Goal: Task Accomplishment & Management: Manage account settings

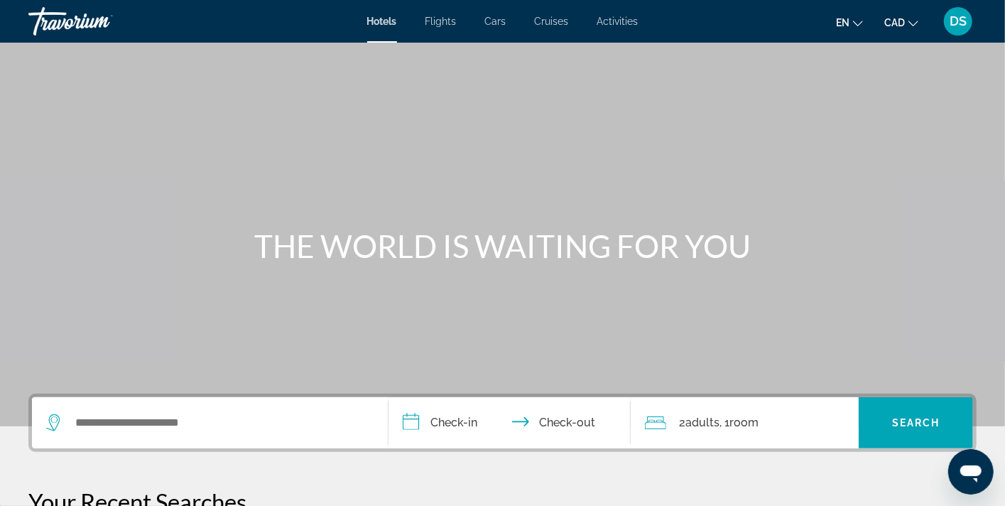
click at [966, 21] on span "DS" at bounding box center [958, 21] width 17 height 14
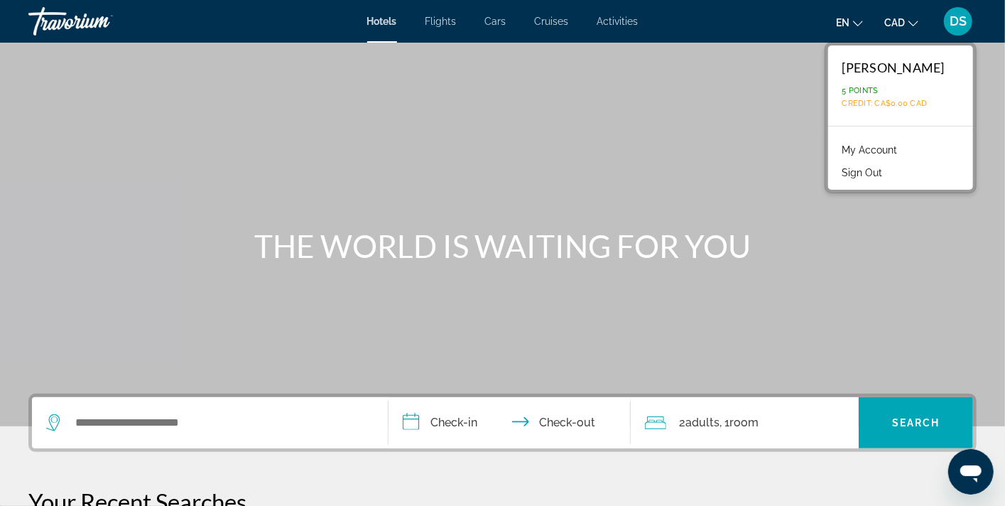
click at [966, 21] on span "DS" at bounding box center [958, 21] width 17 height 14
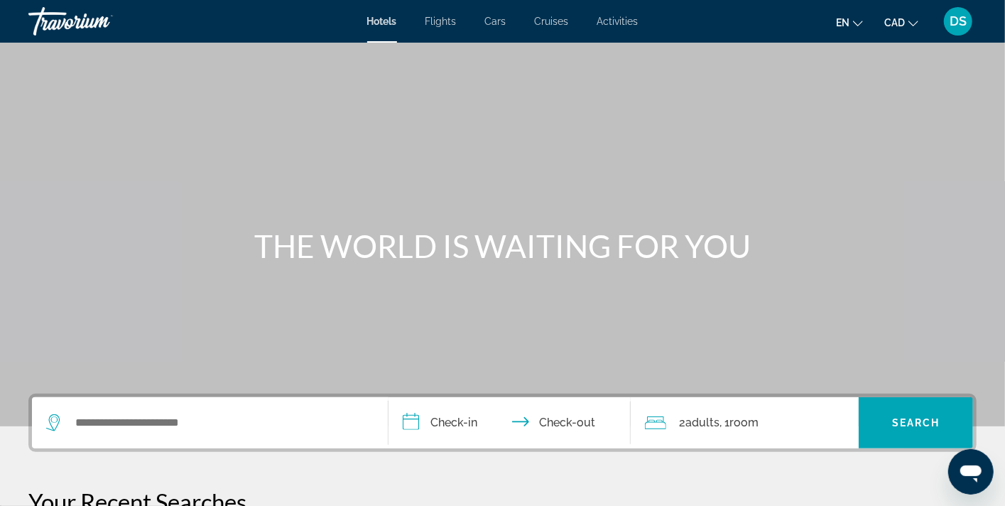
click at [956, 23] on span "DS" at bounding box center [958, 21] width 17 height 14
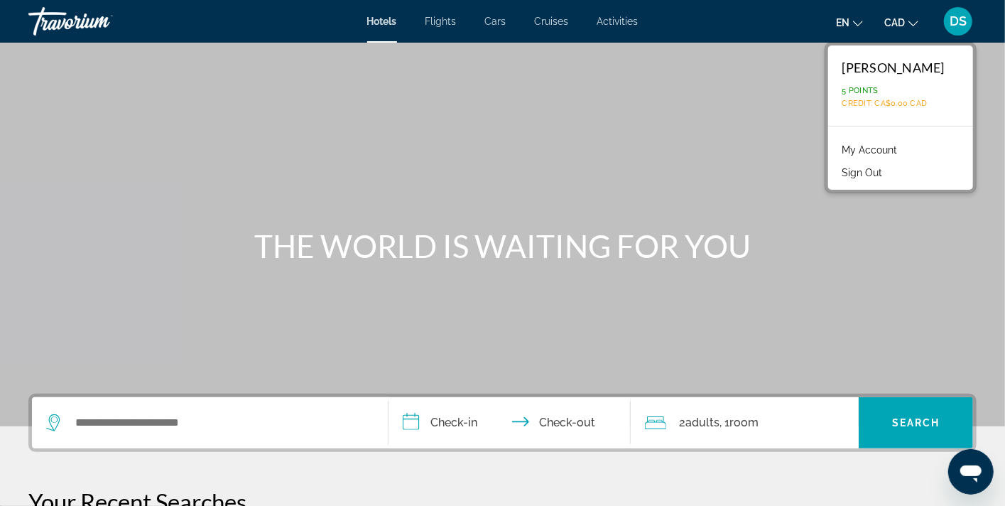
click at [885, 147] on link "My Account" at bounding box center [870, 150] width 70 height 18
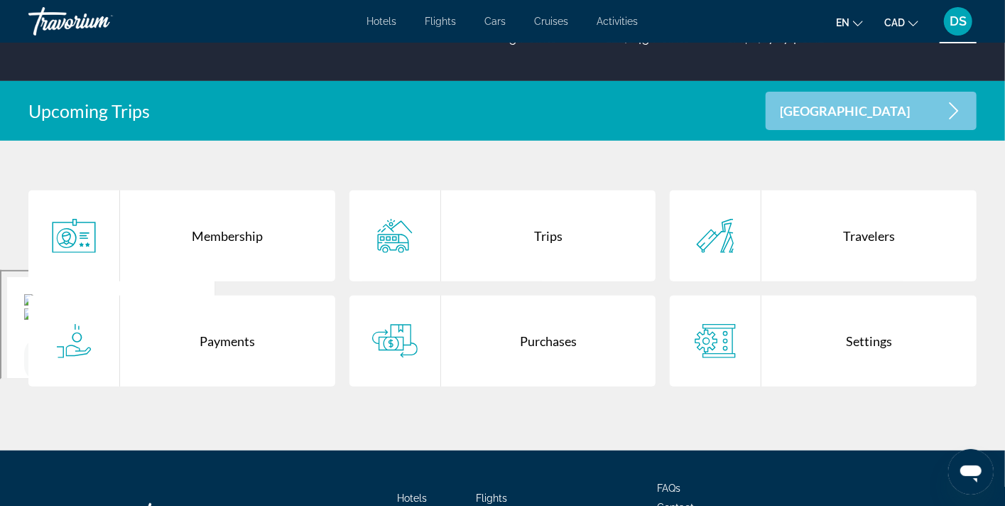
scroll to position [237, 0]
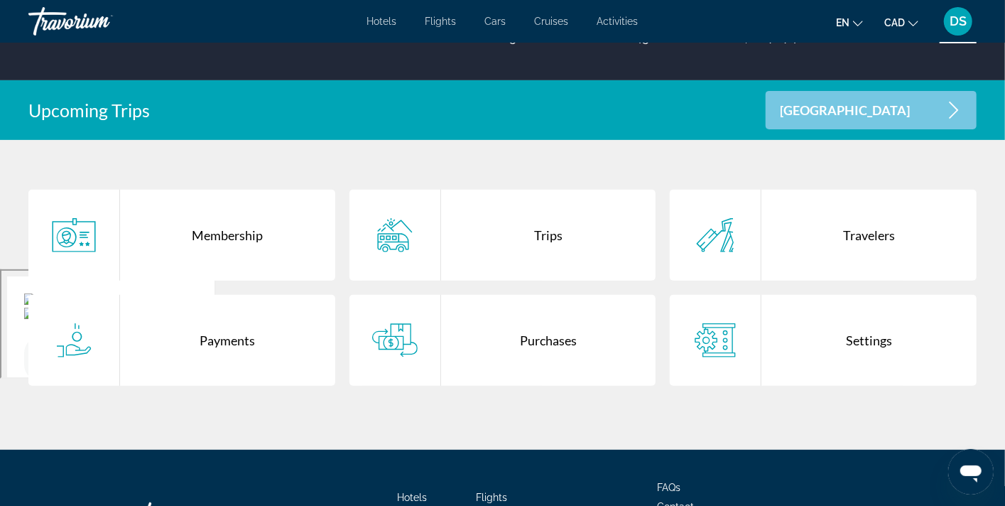
click at [551, 339] on div "Purchases" at bounding box center [548, 340] width 215 height 91
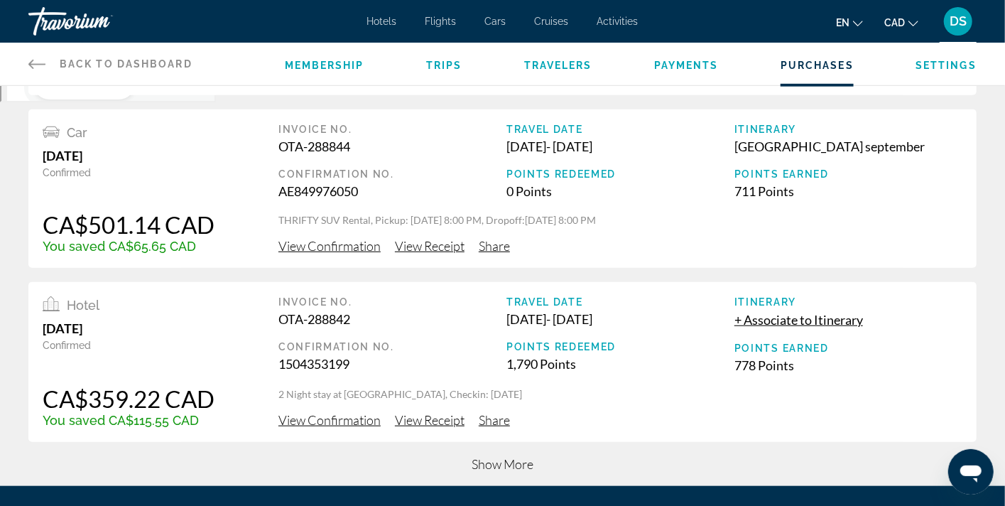
scroll to position [615, 0]
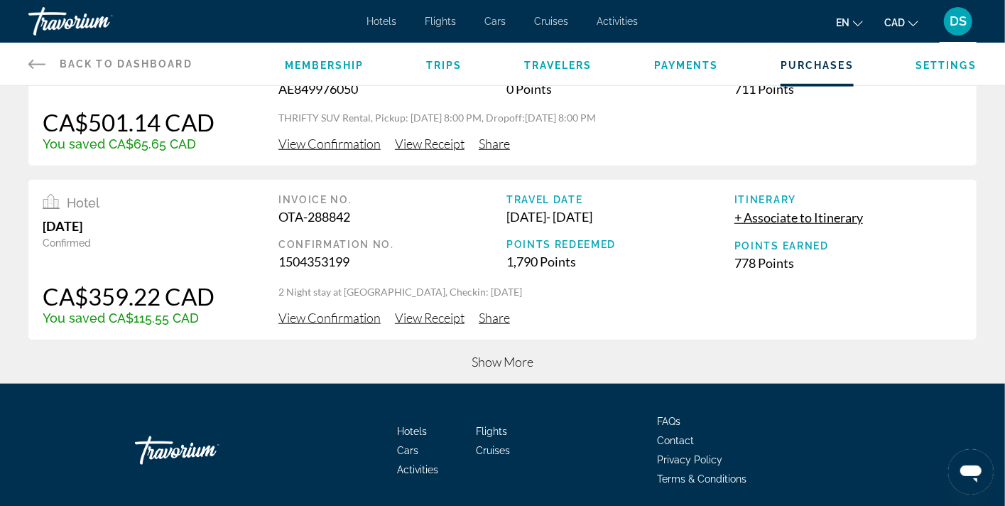
click at [496, 362] on span "Show More" at bounding box center [503, 362] width 62 height 16
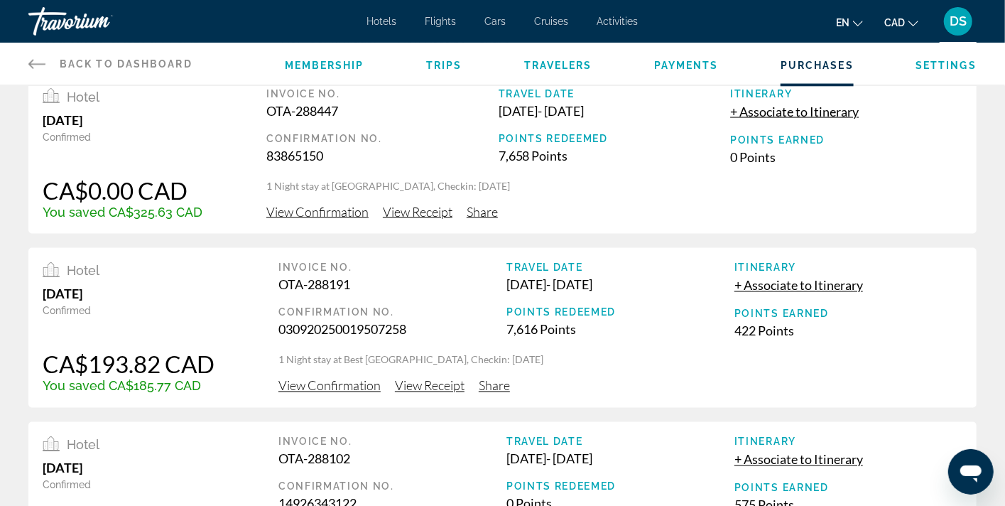
scroll to position [1480, 0]
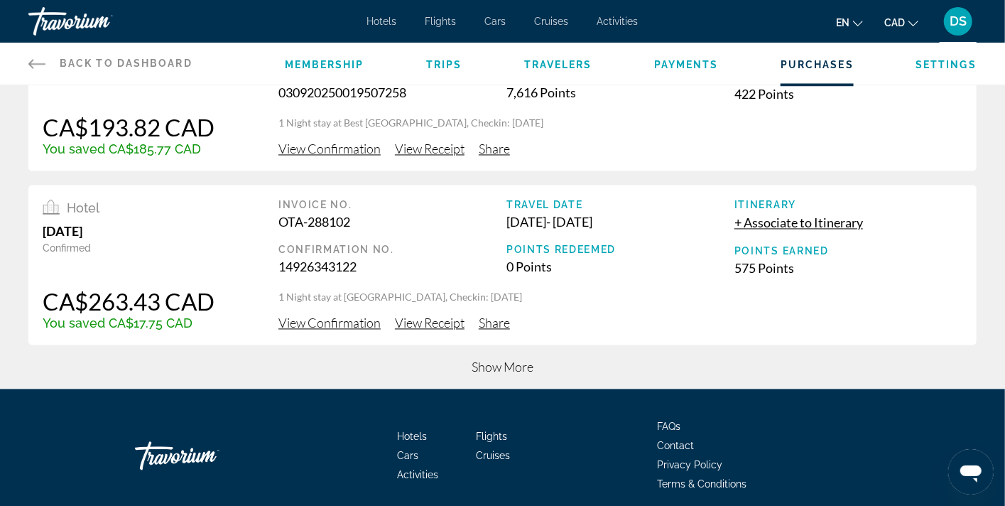
click at [503, 365] on span "Show More" at bounding box center [503, 367] width 62 height 16
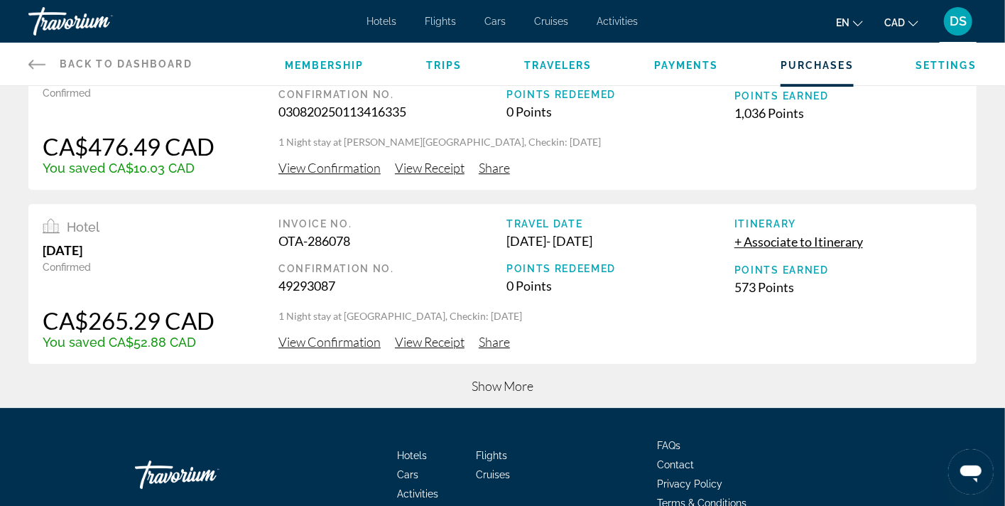
scroll to position [2407, 0]
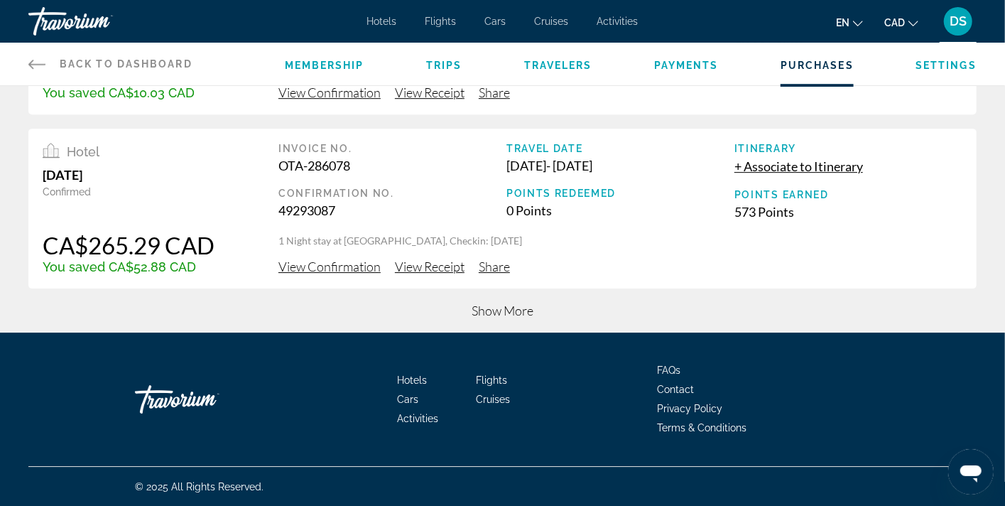
click at [490, 313] on span "Show More" at bounding box center [503, 311] width 62 height 16
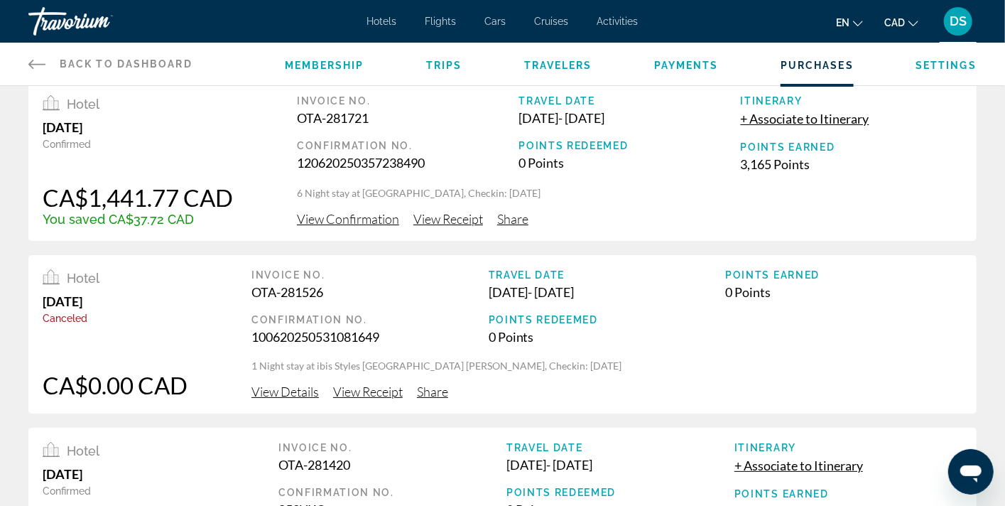
scroll to position [3117, 0]
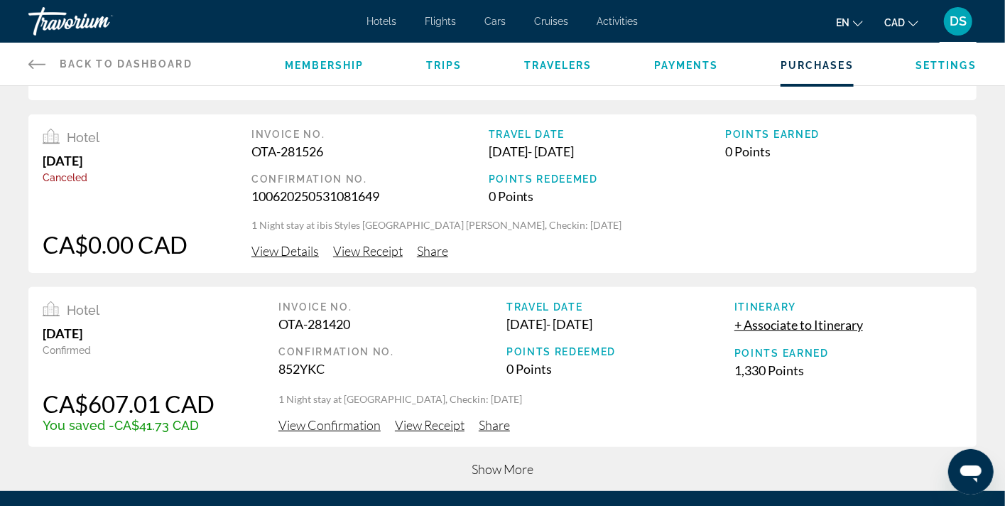
click at [497, 465] on span "Show More" at bounding box center [503, 469] width 62 height 16
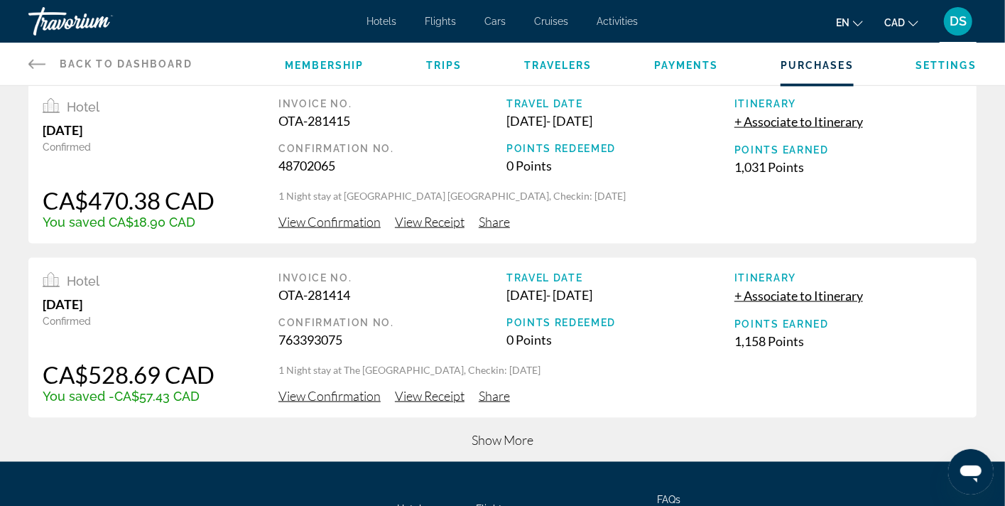
scroll to position [4018, 0]
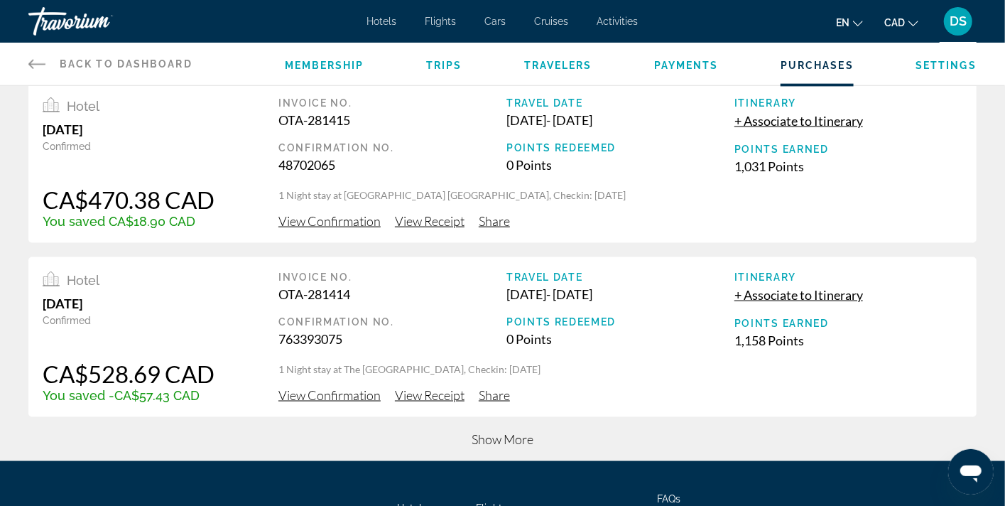
click at [502, 18] on span "Cars" at bounding box center [495, 21] width 21 height 11
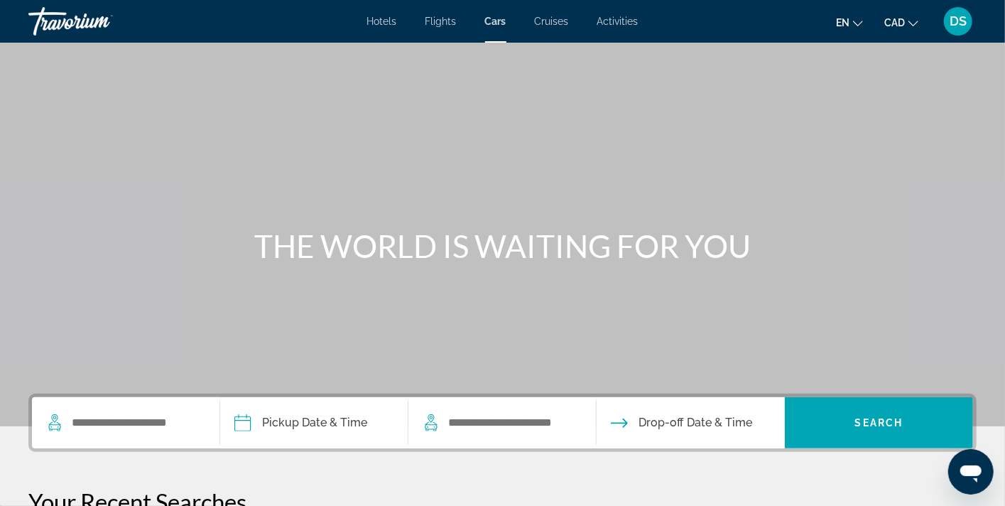
click at [956, 21] on span "DS" at bounding box center [958, 21] width 17 height 14
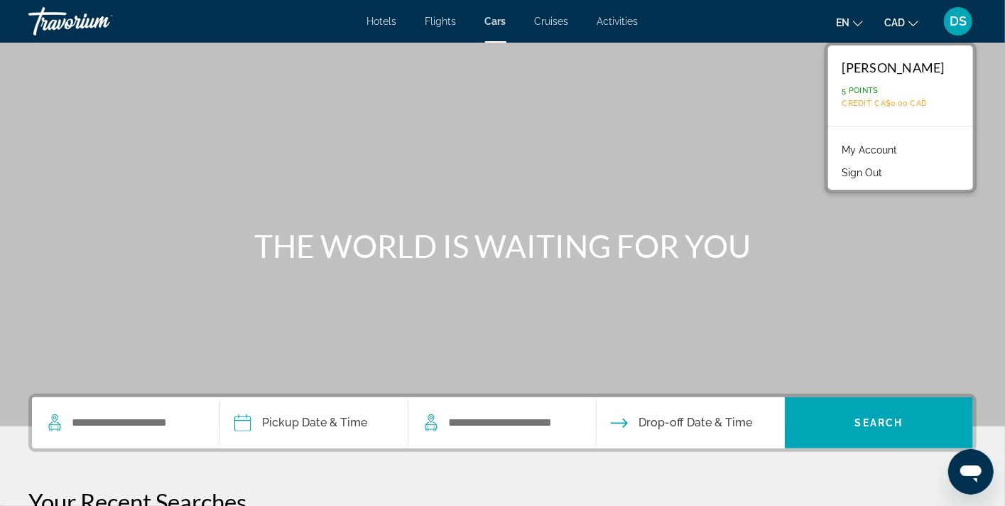
click at [887, 148] on link "My Account" at bounding box center [870, 150] width 70 height 18
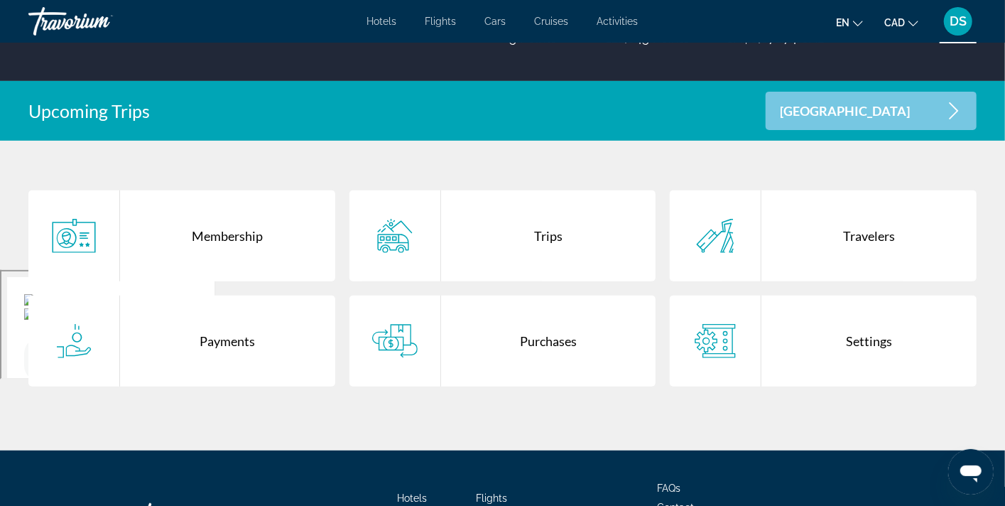
scroll to position [237, 0]
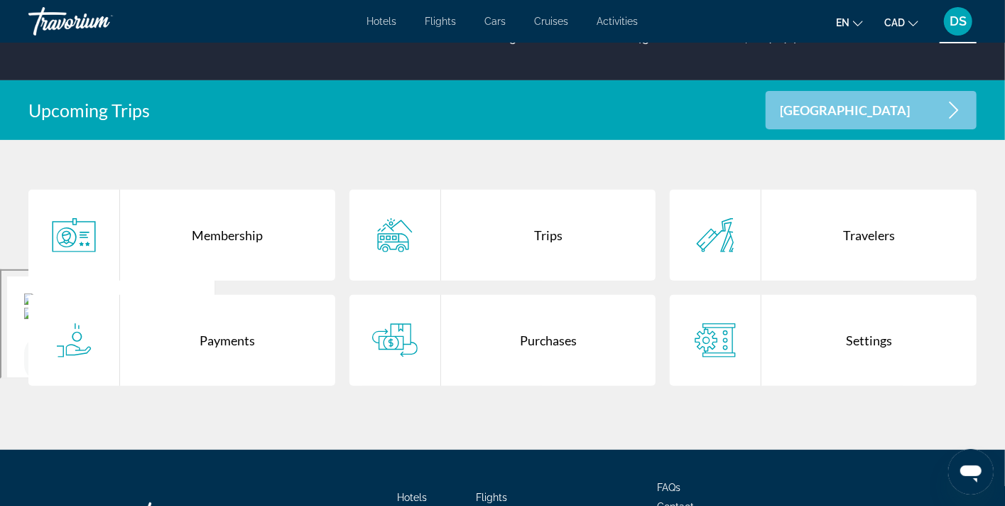
click at [550, 343] on div "Purchases" at bounding box center [548, 340] width 215 height 91
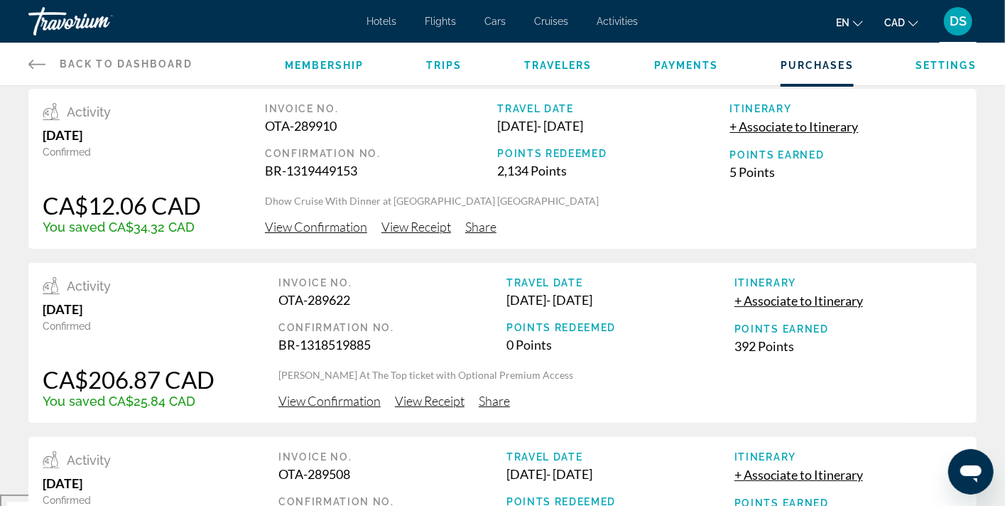
drag, startPoint x: 512, startPoint y: 291, endPoint x: 509, endPoint y: 305, distance: 15.1
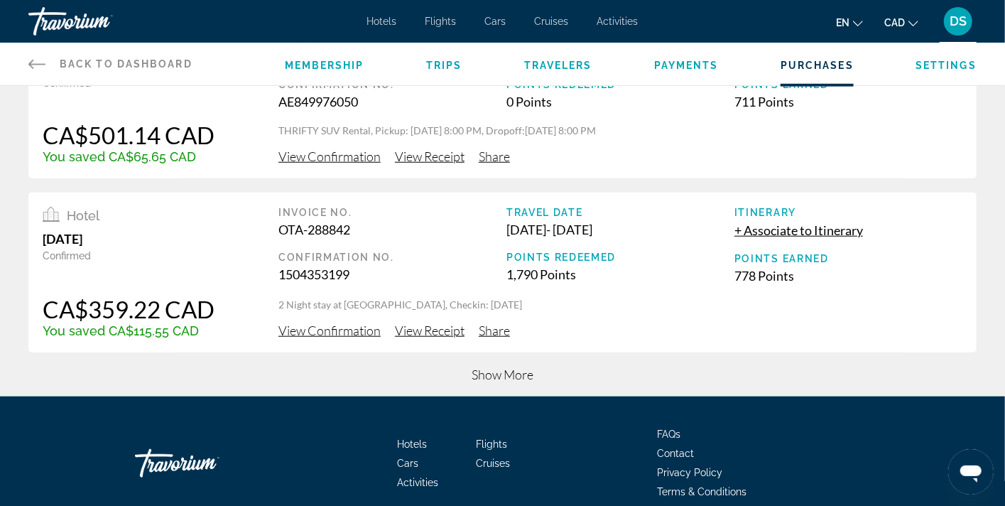
scroll to position [666, 0]
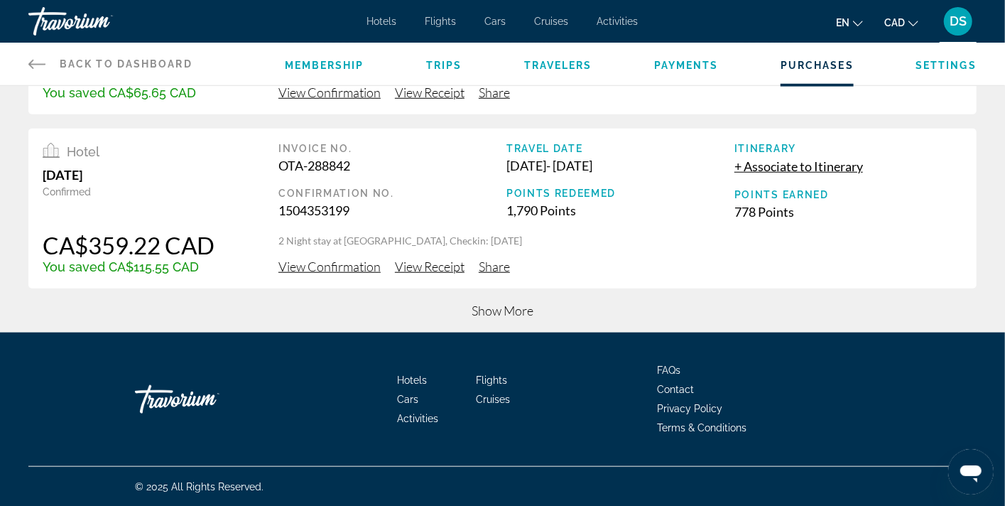
click at [499, 313] on span "Show More" at bounding box center [503, 311] width 62 height 16
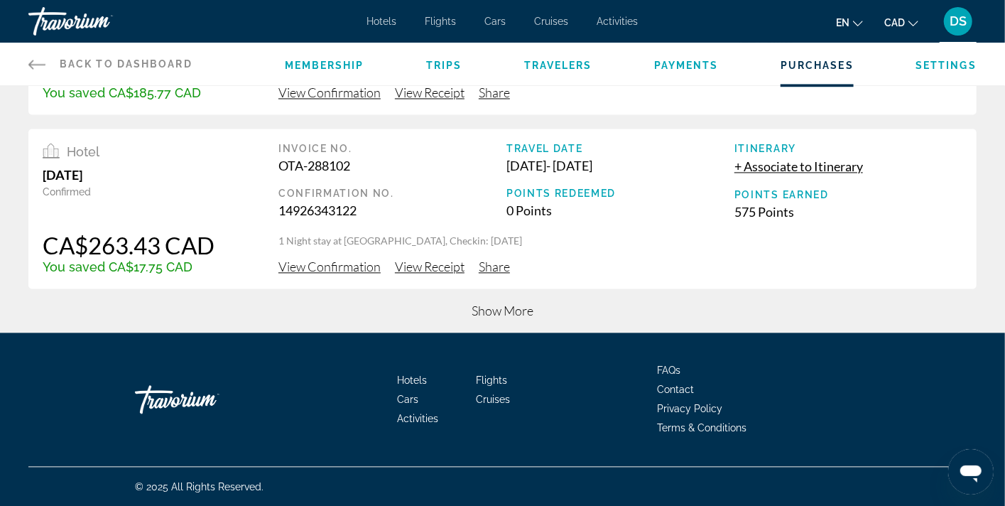
click at [494, 307] on span "Show More" at bounding box center [503, 311] width 62 height 16
click at [488, 303] on span "Show More" at bounding box center [503, 311] width 62 height 16
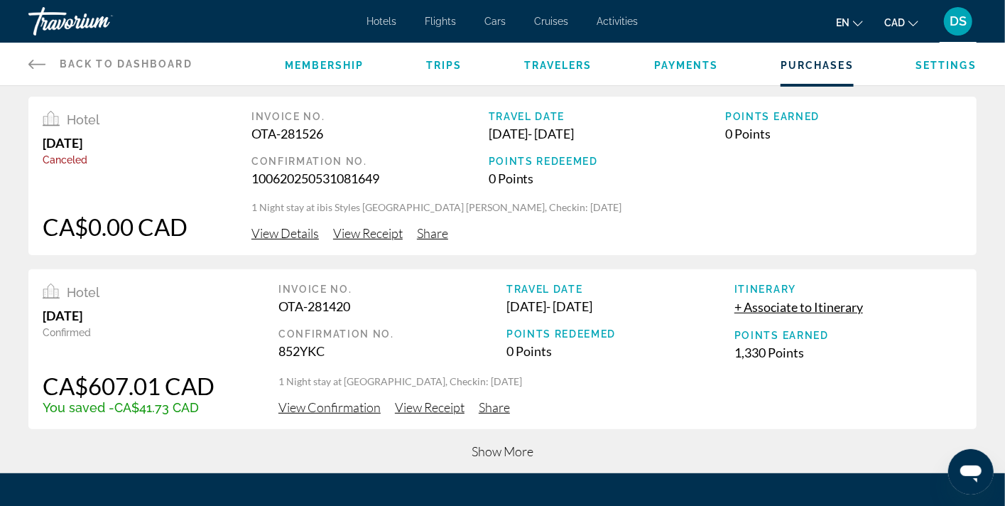
scroll to position [3276, 0]
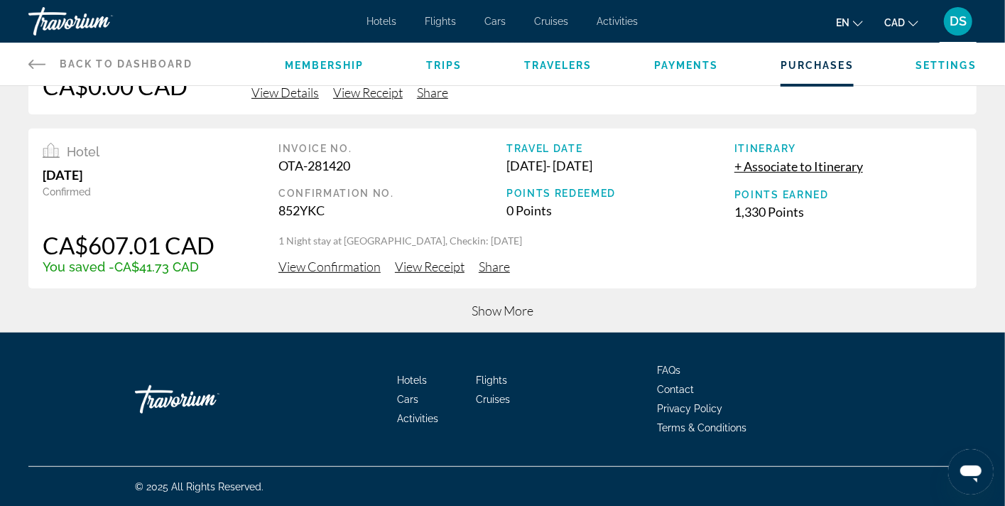
click at [497, 311] on span "Show More" at bounding box center [503, 311] width 62 height 16
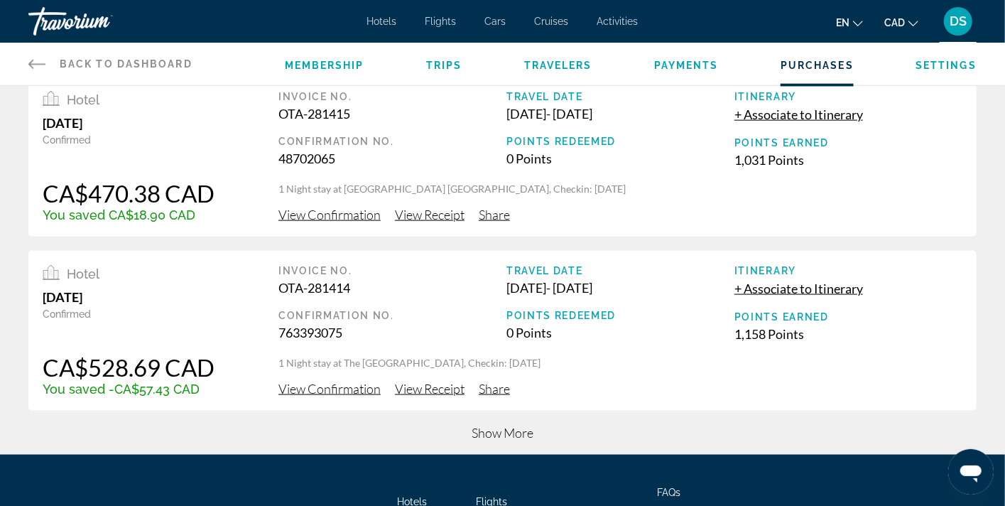
scroll to position [4146, 0]
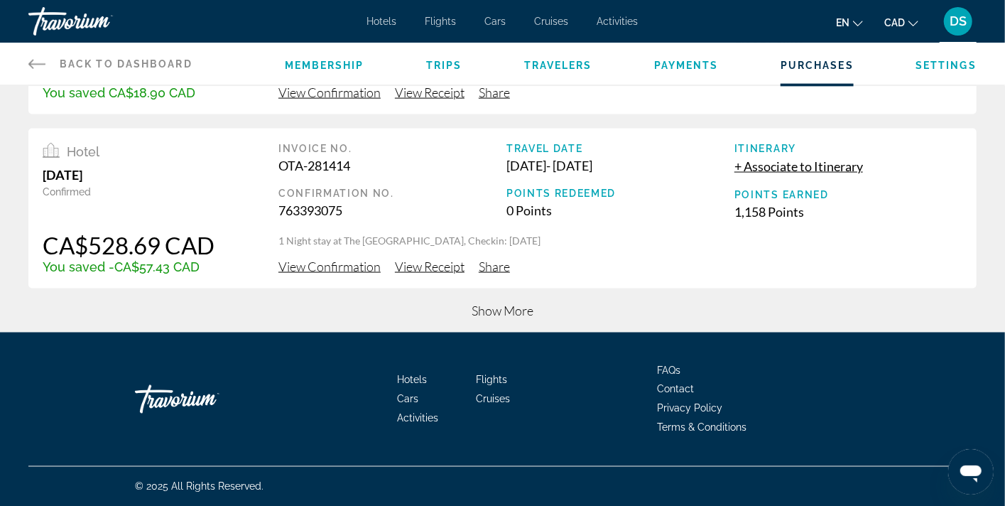
click at [485, 314] on span "Show More" at bounding box center [503, 311] width 62 height 16
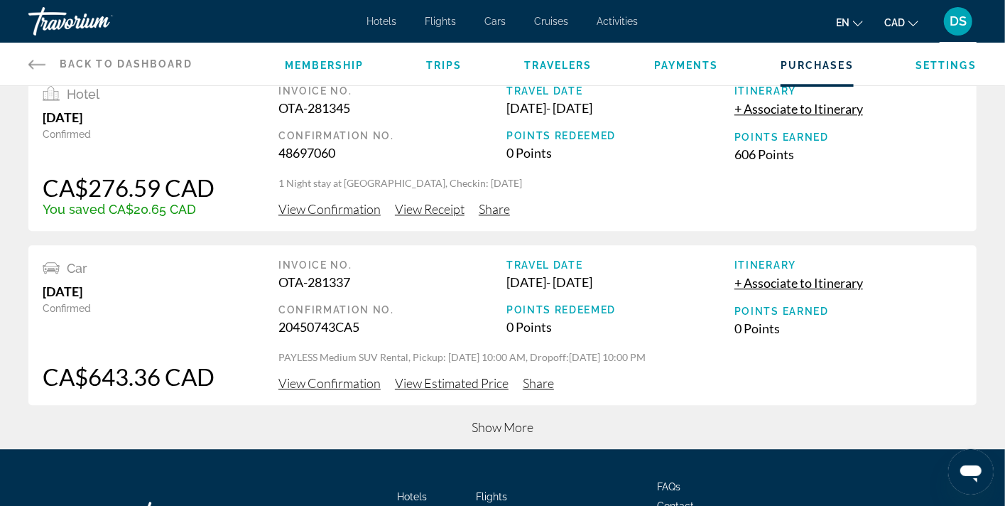
scroll to position [5017, 0]
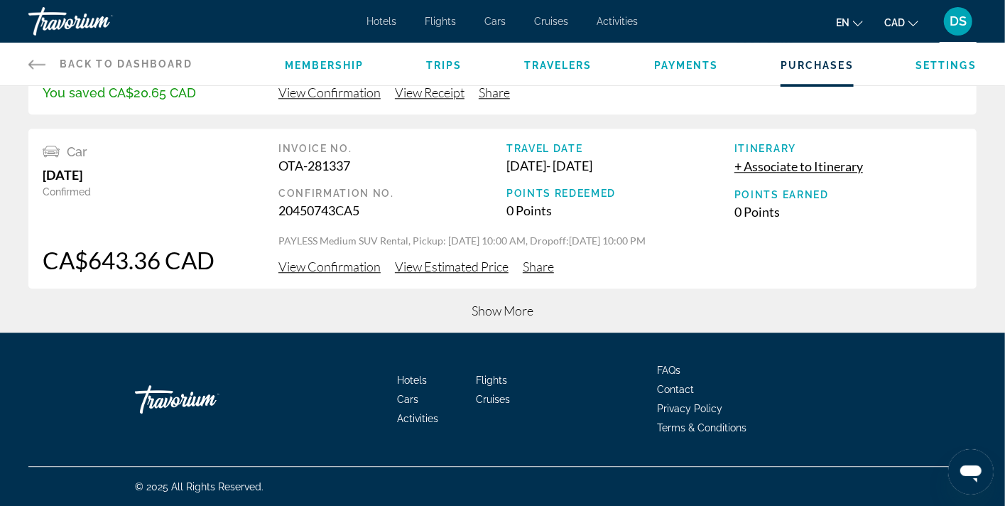
click at [490, 314] on span "Show More" at bounding box center [503, 311] width 62 height 16
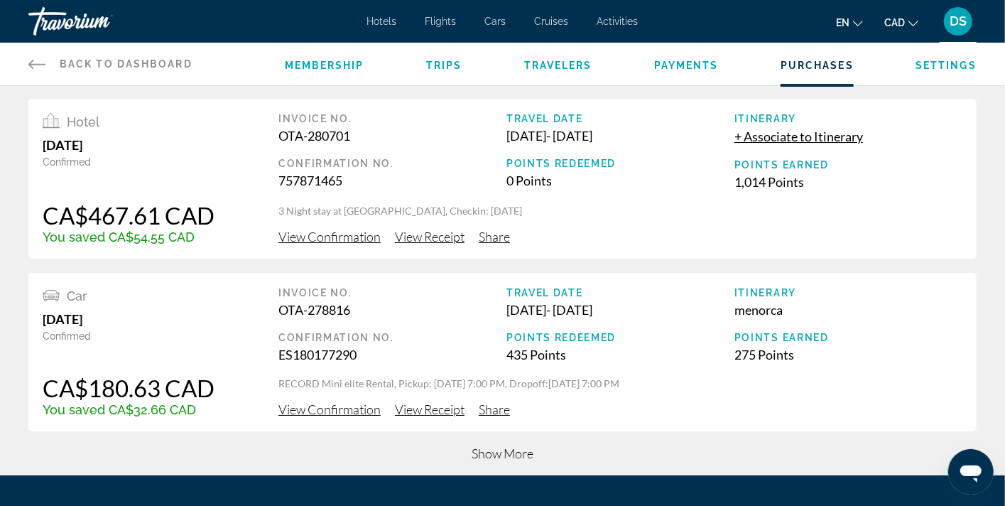
scroll to position [5821, 0]
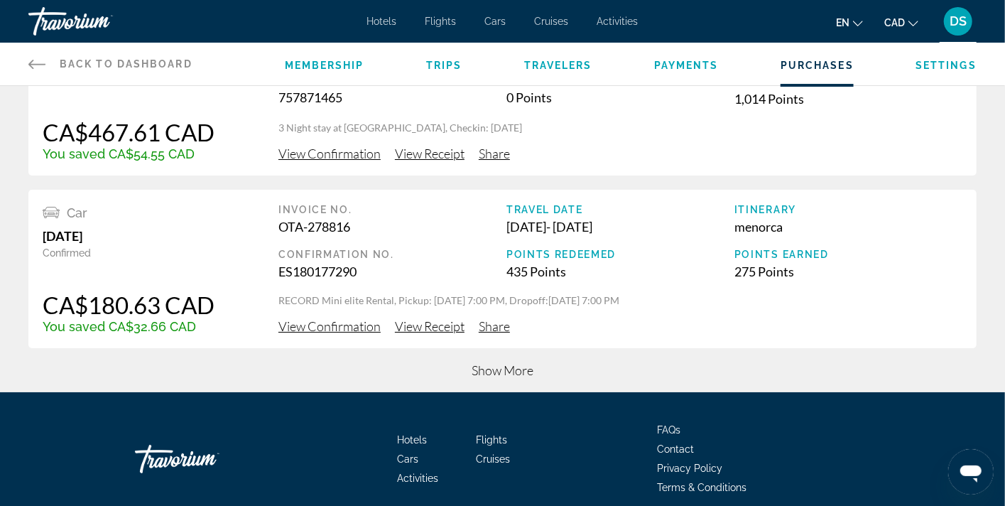
click at [488, 368] on span "Show More" at bounding box center [503, 370] width 62 height 16
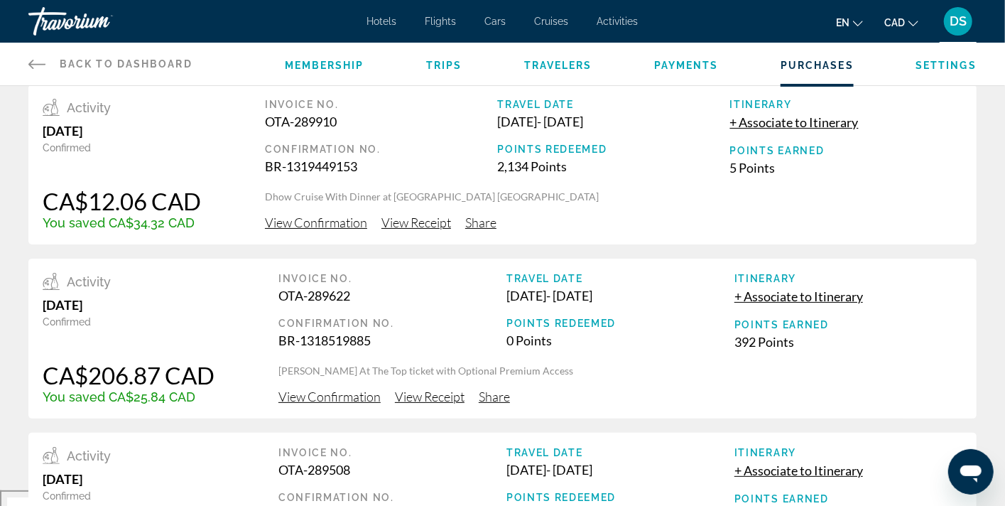
scroll to position [0, 0]
